Goal: Navigation & Orientation: Find specific page/section

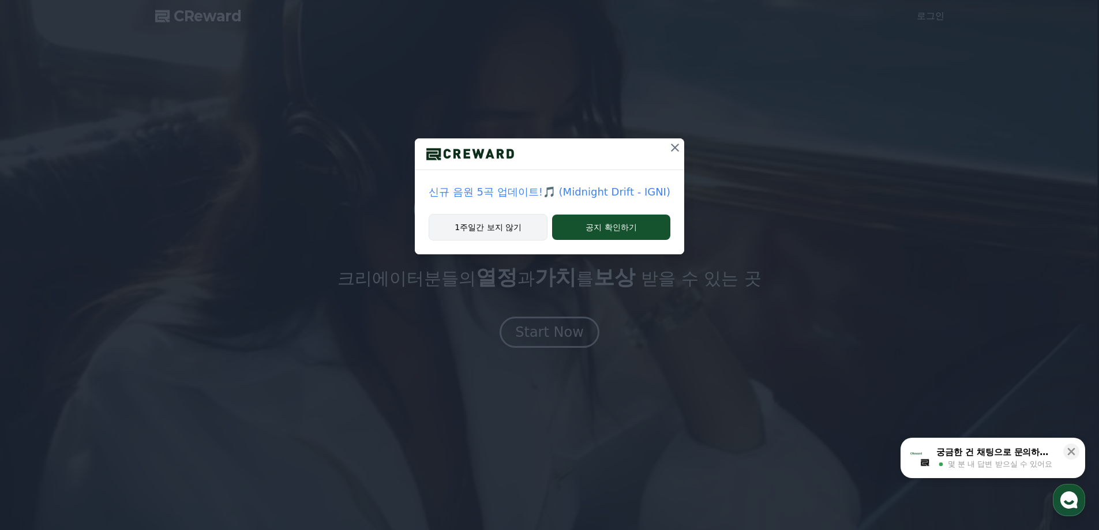
click at [513, 230] on button "1주일간 보지 않기" at bounding box center [488, 227] width 119 height 27
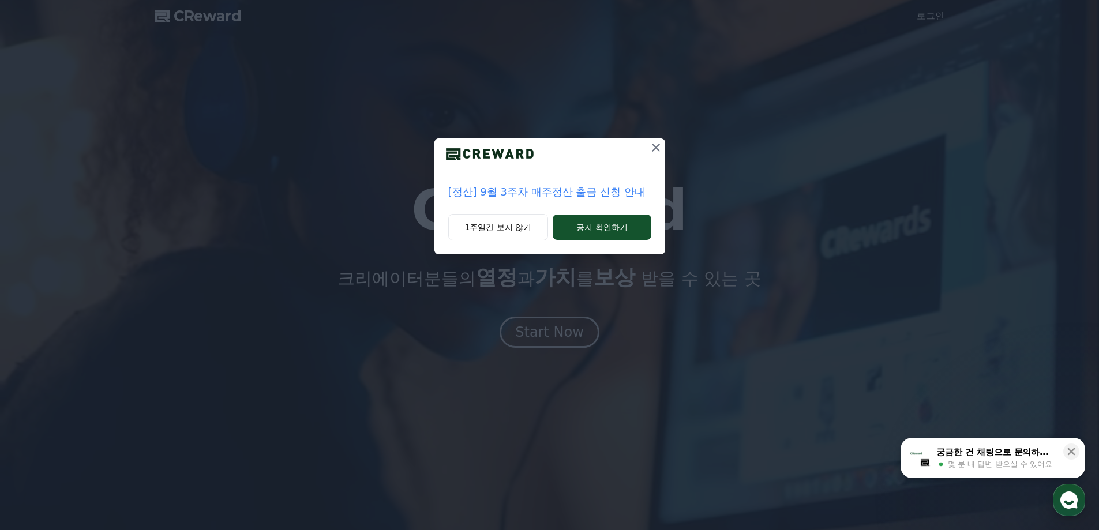
click at [659, 143] on icon at bounding box center [656, 148] width 14 height 14
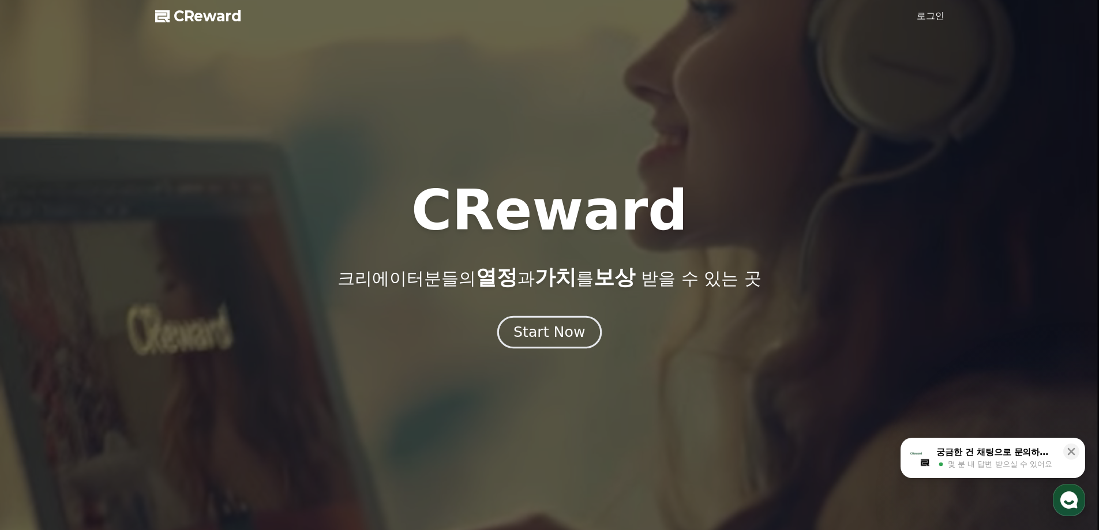
click at [532, 337] on div "Start Now" at bounding box center [549, 332] width 72 height 20
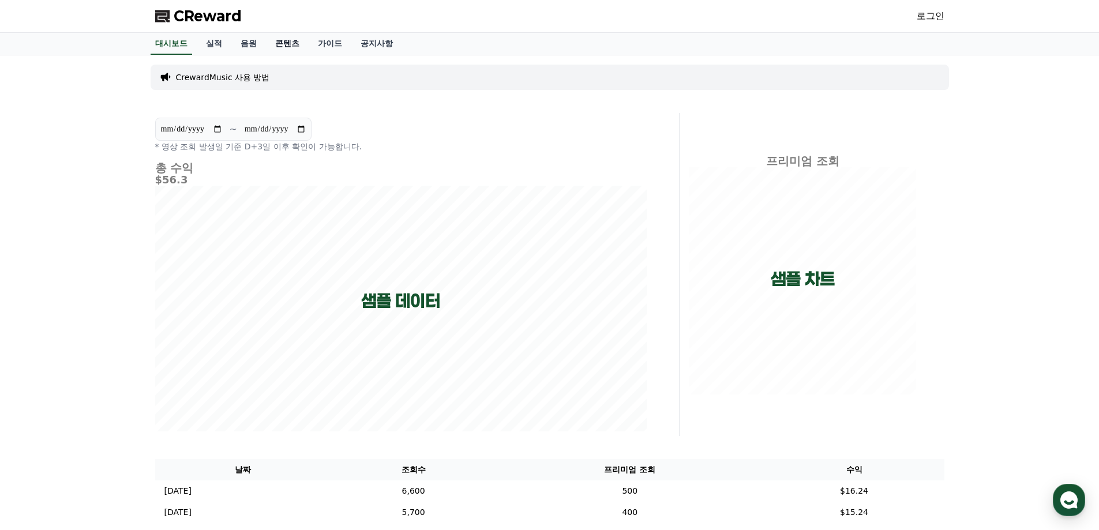
click at [289, 54] on link "콘텐츠" at bounding box center [287, 44] width 43 height 22
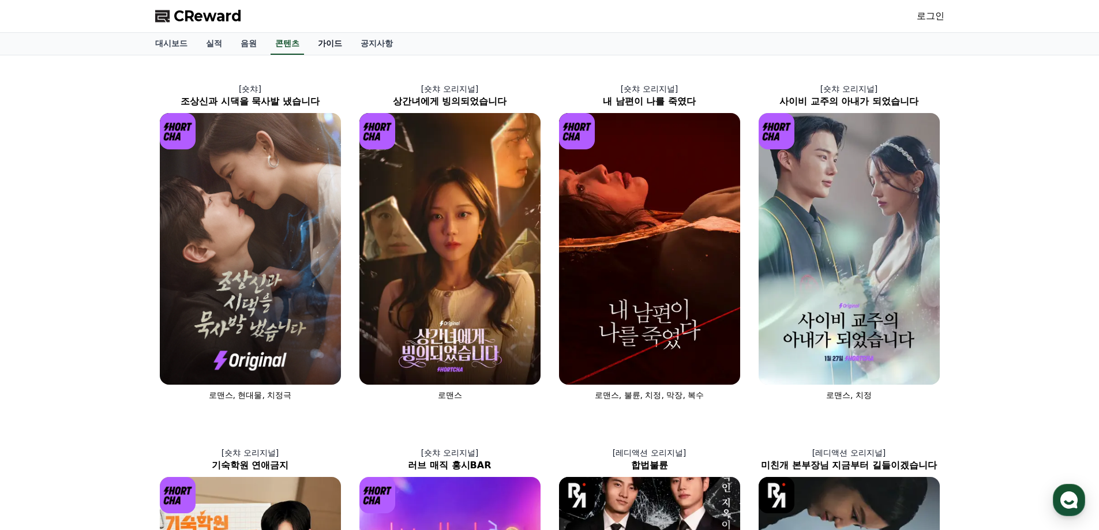
click at [323, 48] on link "가이드" at bounding box center [330, 44] width 43 height 22
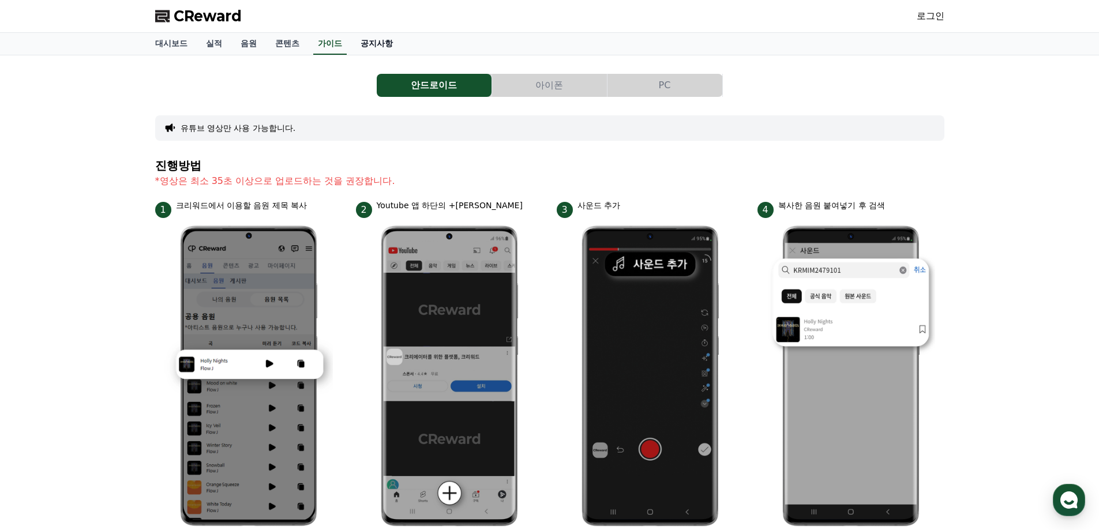
click at [385, 43] on link "공지사항" at bounding box center [376, 44] width 51 height 22
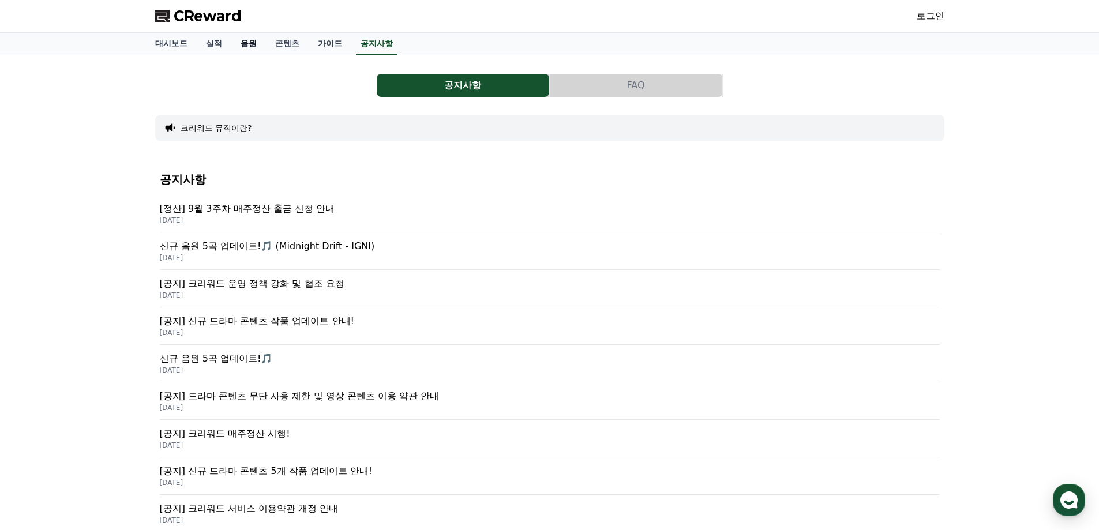
click at [239, 47] on link "음원" at bounding box center [248, 44] width 35 height 22
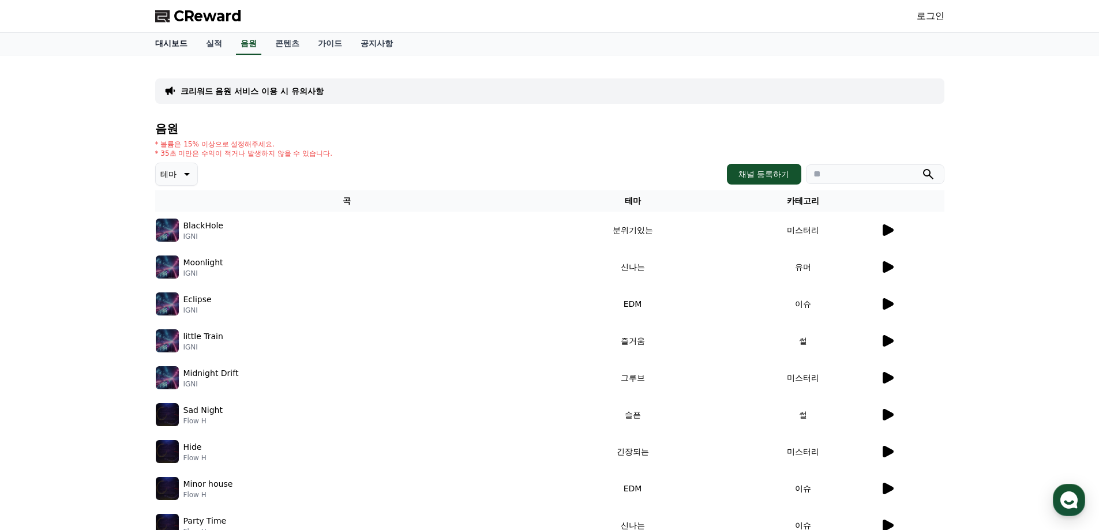
click at [192, 44] on link "대시보드" at bounding box center [171, 44] width 51 height 22
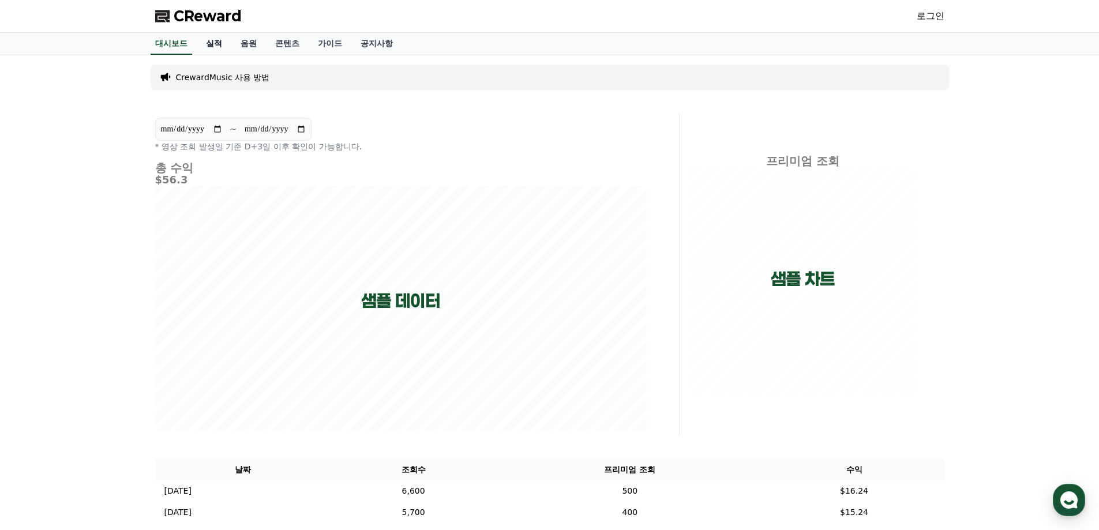
click at [208, 43] on link "실적" at bounding box center [214, 44] width 35 height 22
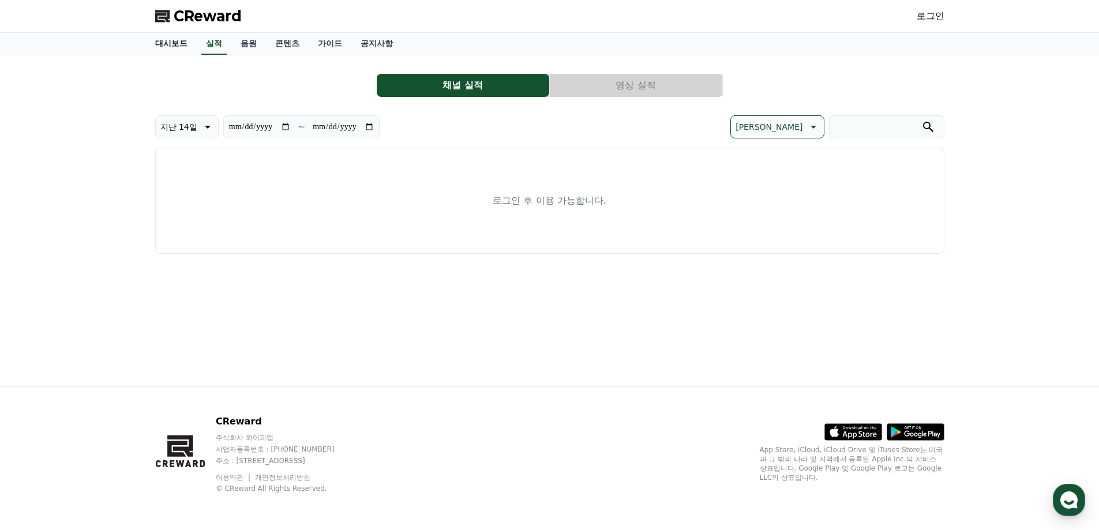
click at [171, 40] on link "대시보드" at bounding box center [171, 44] width 51 height 22
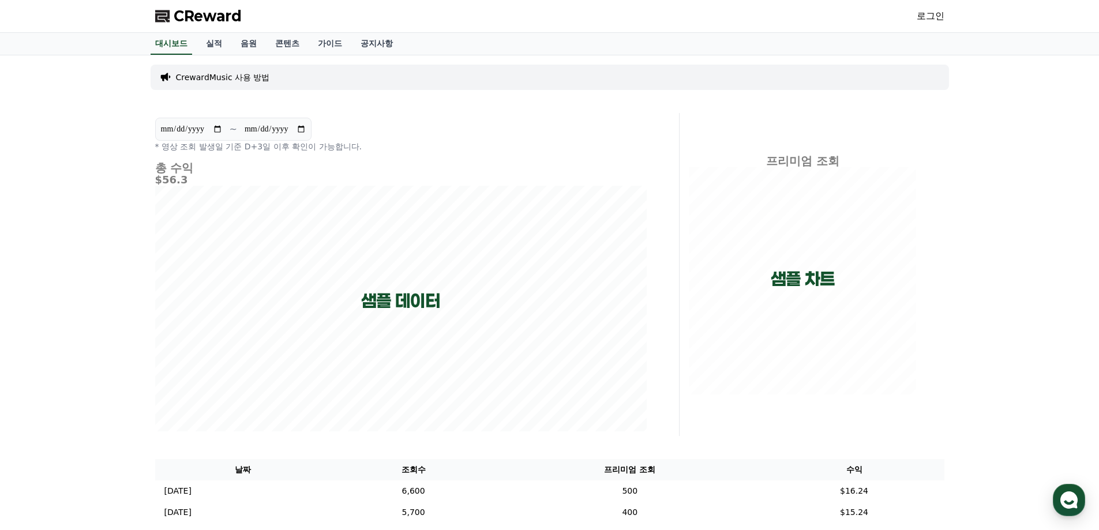
click at [220, 75] on p "CrewardMusic 사용 방법" at bounding box center [223, 78] width 94 height 12
